Goal: Complete application form

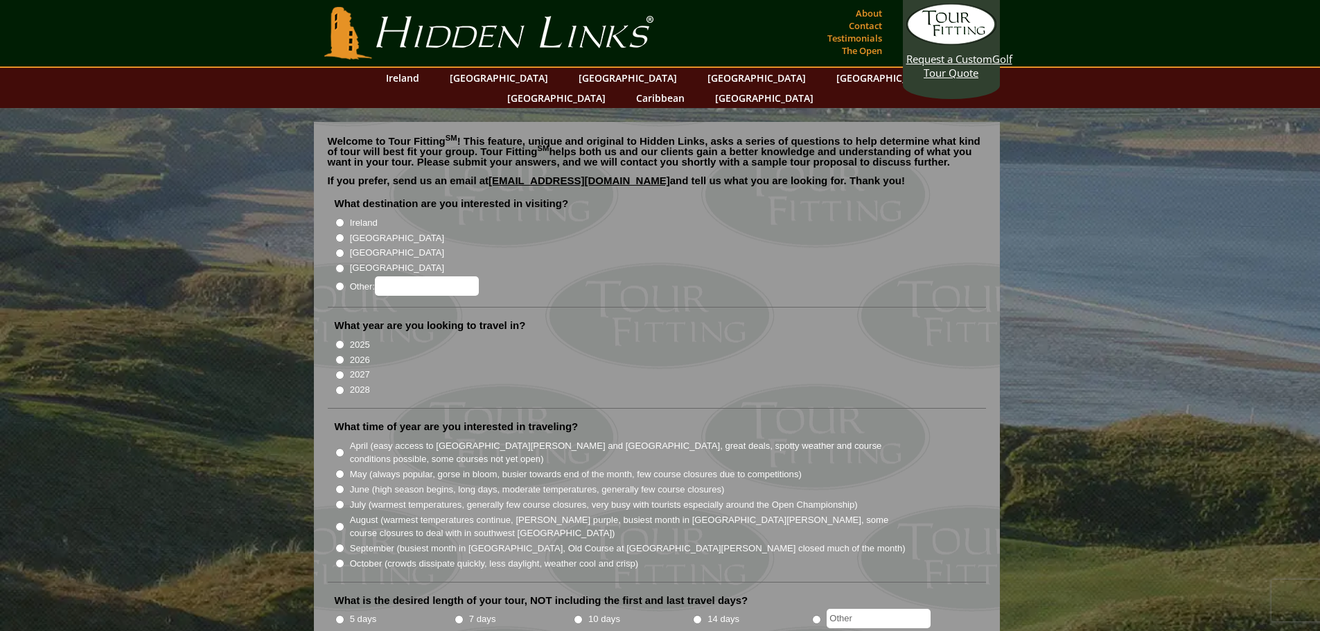
click at [339, 233] on input "[GEOGRAPHIC_DATA]" at bounding box center [339, 237] width 9 height 9
radio input "true"
click at [344, 355] on input "2026" at bounding box center [339, 359] width 9 height 9
radio input "true"
click at [342, 470] on input "May (always popular, gorse in bloom, busier towards end of the month, few cours…" at bounding box center [339, 474] width 9 height 9
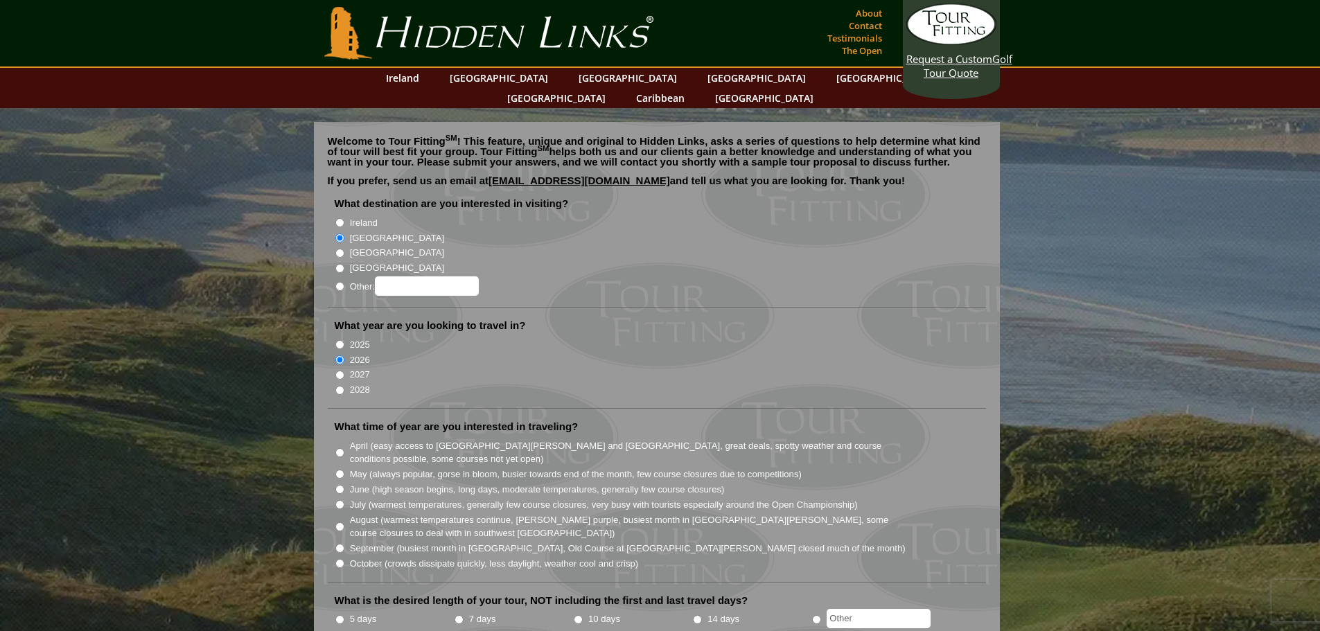
radio input "true"
click at [457, 615] on input "7 days" at bounding box center [459, 619] width 9 height 9
radio input "true"
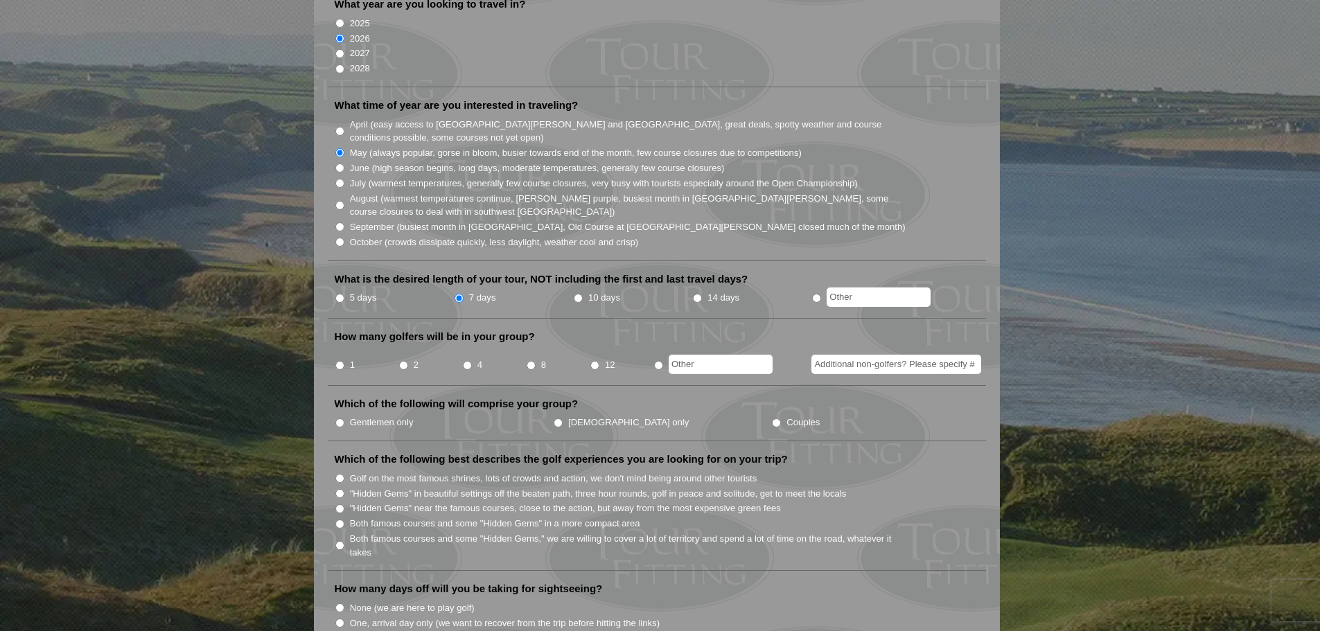
scroll to position [383, 0]
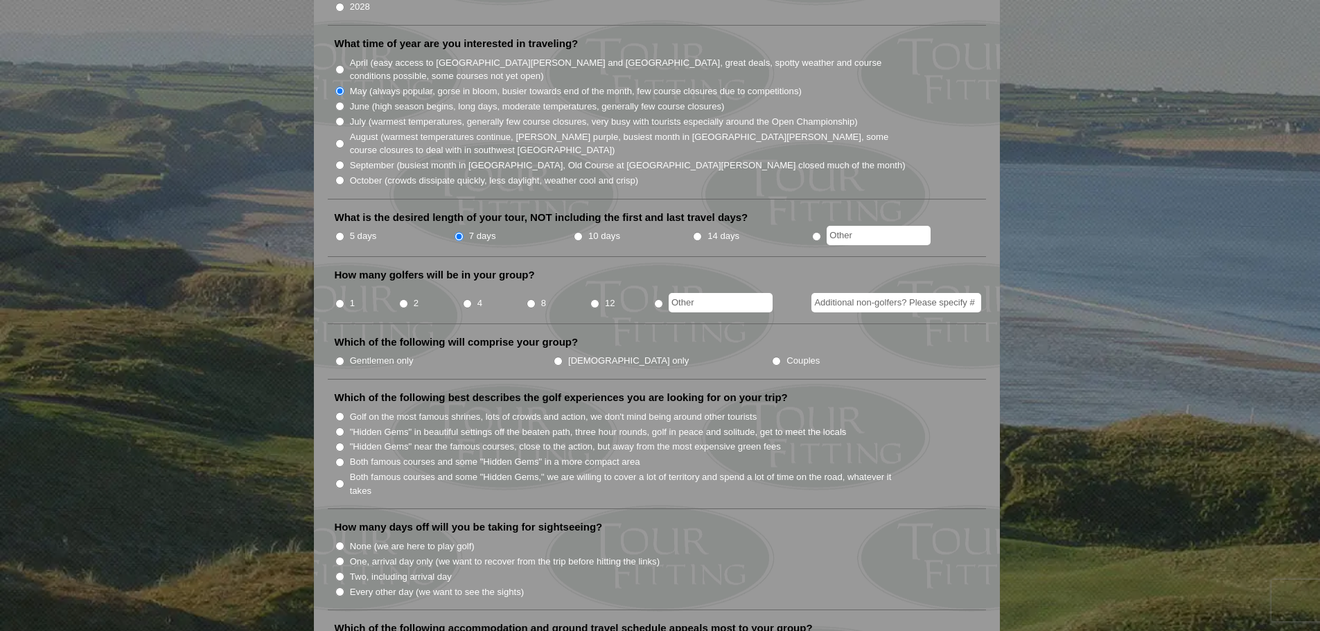
click at [341, 427] on input ""Hidden Gems" in beautiful settings off the beaten path, three hour rounds, gol…" at bounding box center [339, 431] width 9 height 9
radio input "true"
click at [339, 542] on input "None (we are here to play golf)" at bounding box center [339, 546] width 9 height 9
radio input "true"
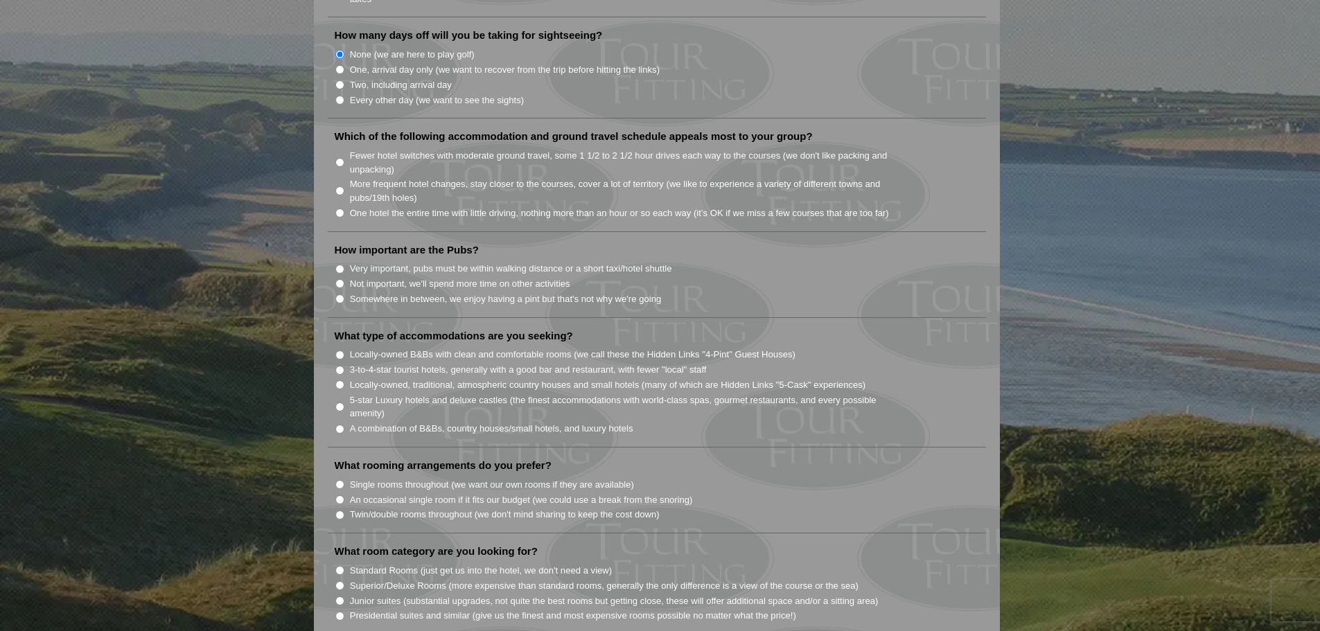
scroll to position [878, 0]
click at [341, 155] on input "Fewer hotel switches with moderate ground travel, some 1 1/2 to 2 1/2 hour driv…" at bounding box center [339, 159] width 9 height 9
radio input "true"
click at [341, 262] on input "Very important, pubs must be within walking distance or a short taxi/hotel shut…" at bounding box center [339, 266] width 9 height 9
radio input "true"
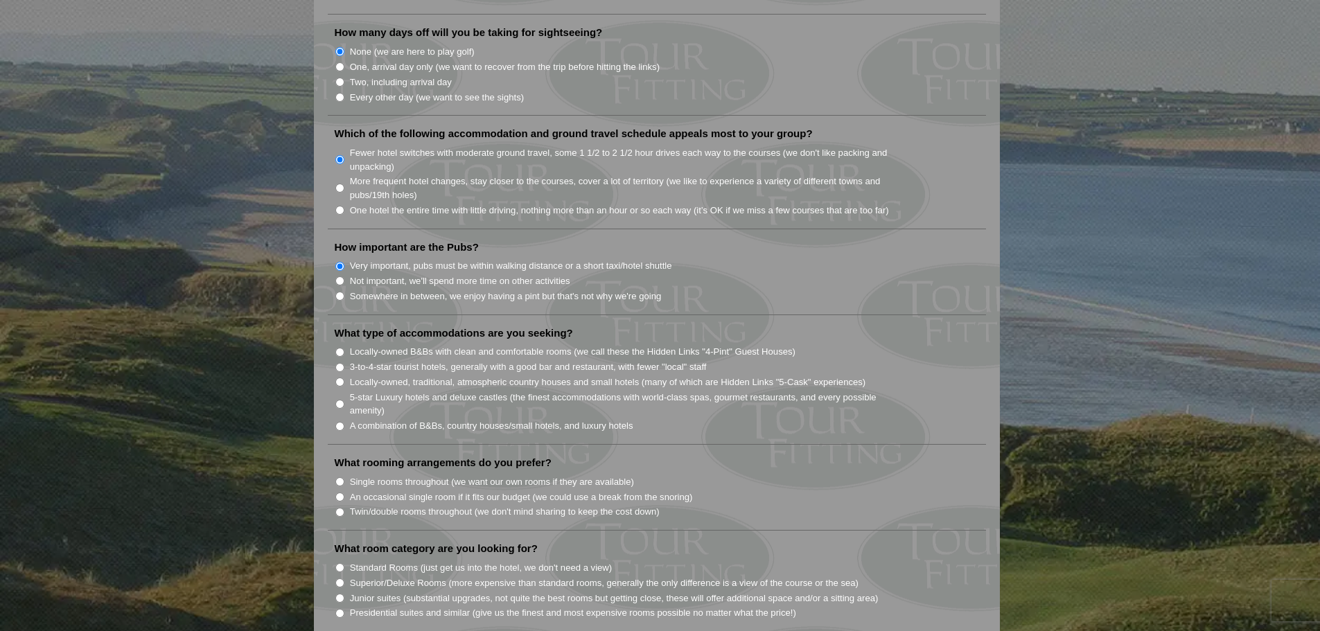
click at [340, 348] on input "Locally-owned B&Bs with clean and comfortable rooms (we call these the Hidden L…" at bounding box center [339, 352] width 9 height 9
radio input "true"
click at [339, 477] on input "Single rooms throughout (we want our own rooms if they are available)" at bounding box center [339, 481] width 9 height 9
radio input "true"
click at [339, 563] on input "Standard Rooms (just get us into the hotel, we don't need a view)" at bounding box center [339, 567] width 9 height 9
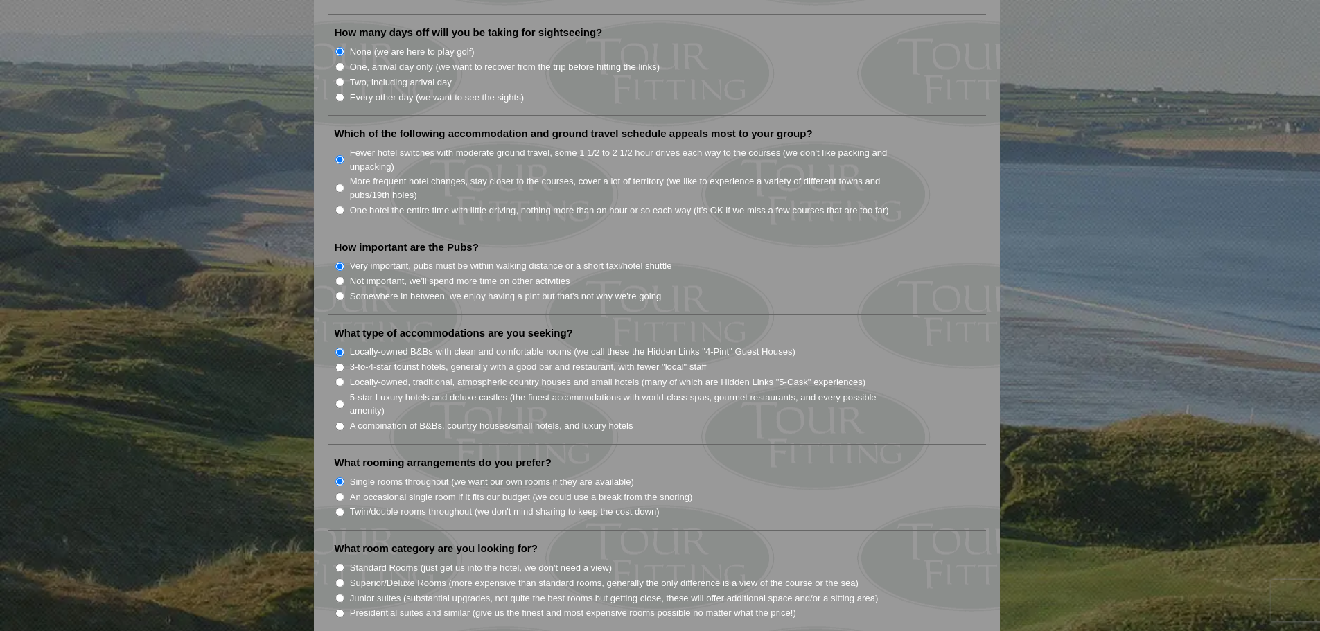
radio input "true"
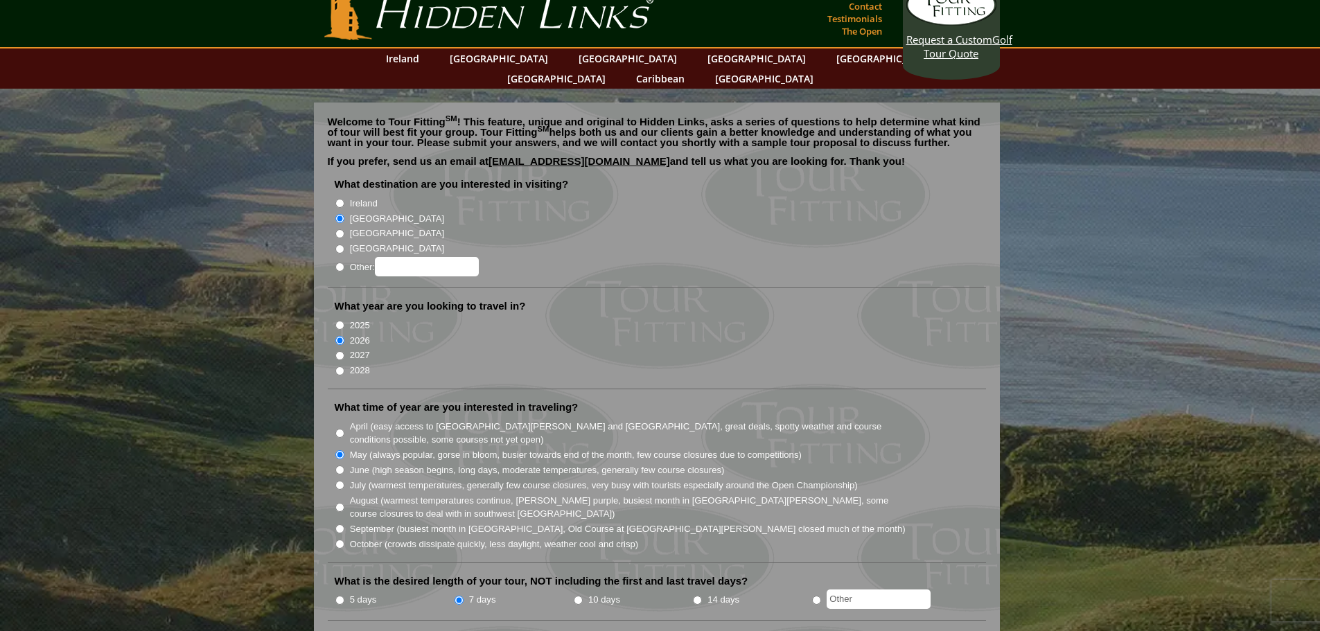
scroll to position [0, 0]
